Goal: Check status: Check status

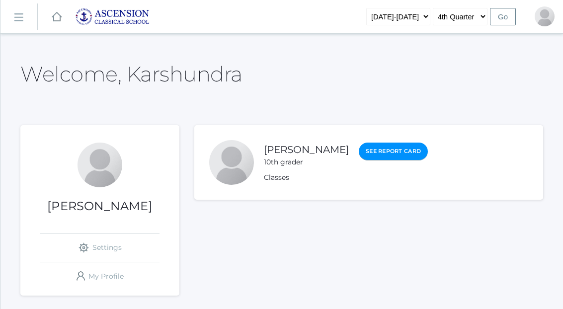
click at [371, 152] on link "See Report Card" at bounding box center [393, 152] width 69 height 18
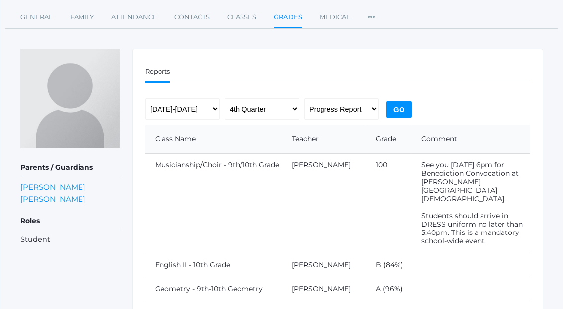
scroll to position [88, 0]
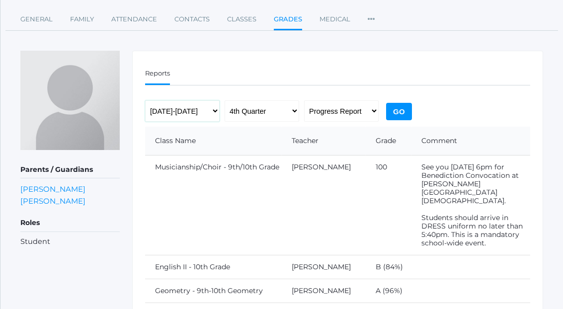
click at [204, 114] on select "2022-2023 2023-2024 2024-2025" at bounding box center [182, 111] width 75 height 22
click at [145, 100] on select "2022-2023 2023-2024 2024-2025" at bounding box center [182, 111] width 75 height 22
click at [193, 100] on select "2022-2023 2023-2024 2024-2025" at bounding box center [182, 111] width 75 height 22
select select "[DATE]-[DATE]"
click at [145, 100] on select "[DATE]-[DATE] [DATE]-[DATE] [DATE]-[DATE]" at bounding box center [182, 111] width 75 height 22
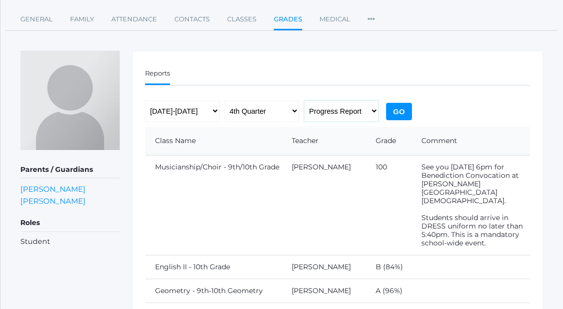
click at [324, 110] on select "Progress Report Report Card" at bounding box center [341, 111] width 75 height 22
select select "report"
click at [304, 100] on select "Progress Report Report Card" at bounding box center [341, 111] width 75 height 22
click at [397, 110] on input "Go" at bounding box center [399, 111] width 26 height 17
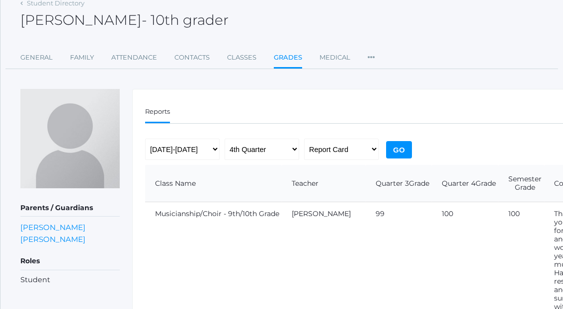
scroll to position [46, 0]
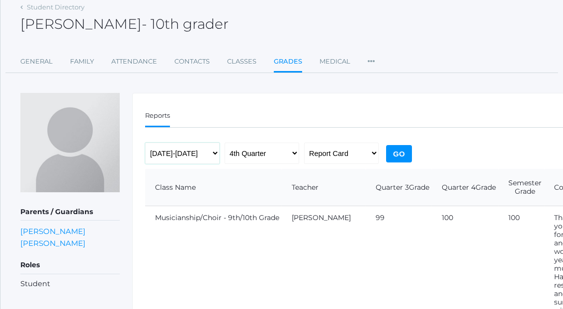
click at [196, 157] on select "[DATE]-[DATE] [DATE]-[DATE] [DATE]-[DATE]" at bounding box center [182, 154] width 75 height 22
select select "[DATE]-[DATE]"
click at [145, 143] on select "[DATE]-[DATE] [DATE]-[DATE] [DATE]-[DATE]" at bounding box center [182, 154] width 75 height 22
click at [393, 157] on input "Go" at bounding box center [399, 153] width 26 height 17
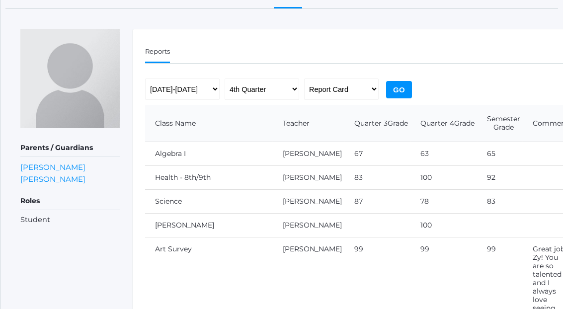
scroll to position [112, 0]
